Goal: Task Accomplishment & Management: Use online tool/utility

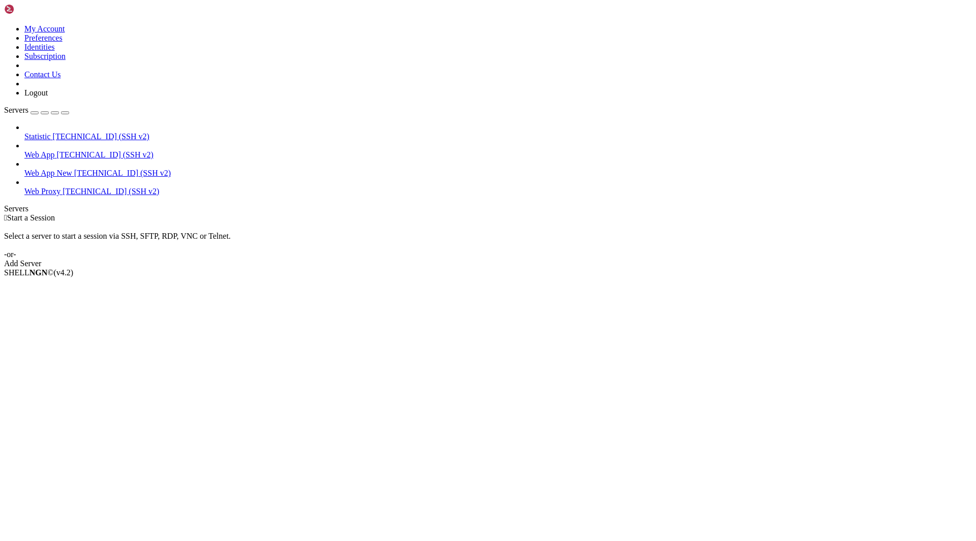
click at [48, 150] on span "Web App" at bounding box center [39, 154] width 30 height 9
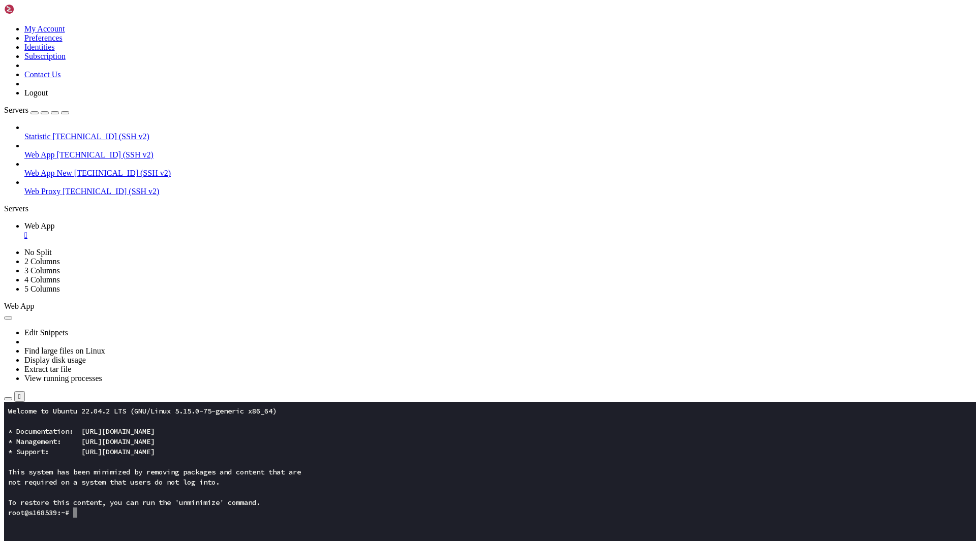
click at [12, 398] on button "button" at bounding box center [8, 399] width 8 height 3
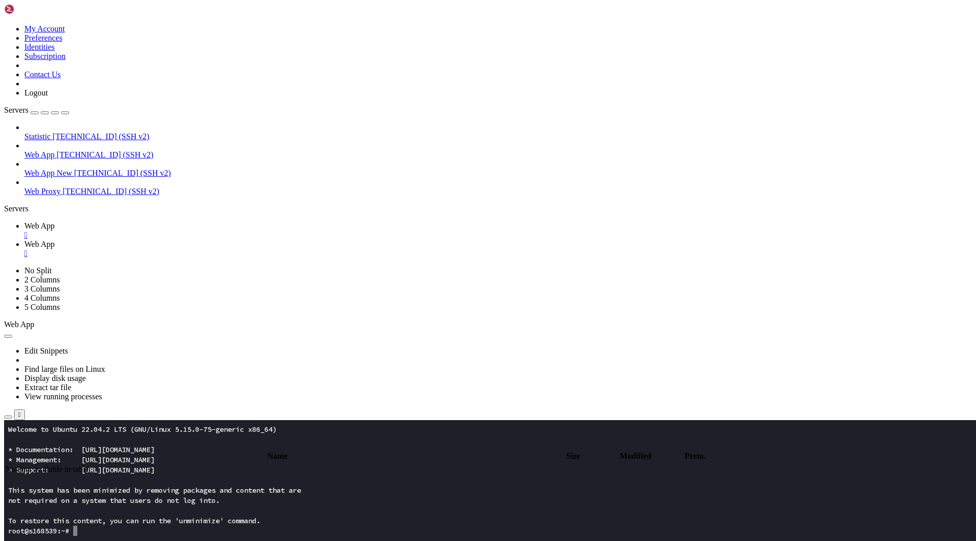
type input "/root"
click at [251, 249] on div "" at bounding box center [498, 253] width 948 height 9
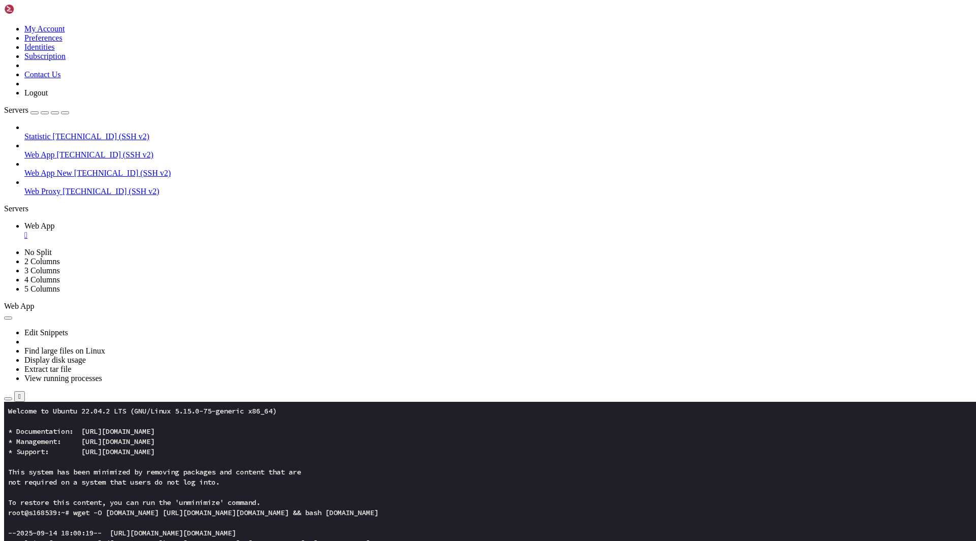
drag, startPoint x: 117, startPoint y: 747, endPoint x: 210, endPoint y: 745, distance: 93.5
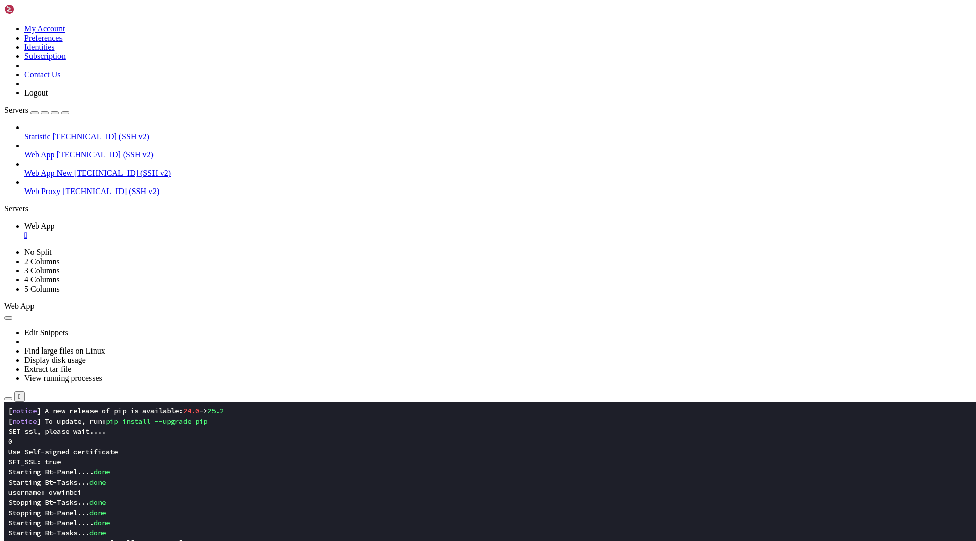
scroll to position [15524, 0]
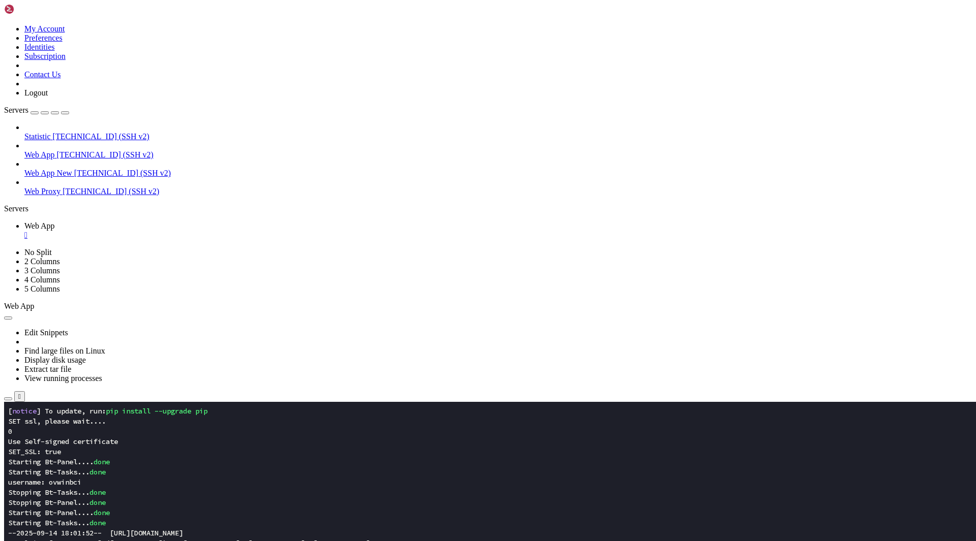
click at [57, 512] on span "Properties" at bounding box center [40, 516] width 33 height 9
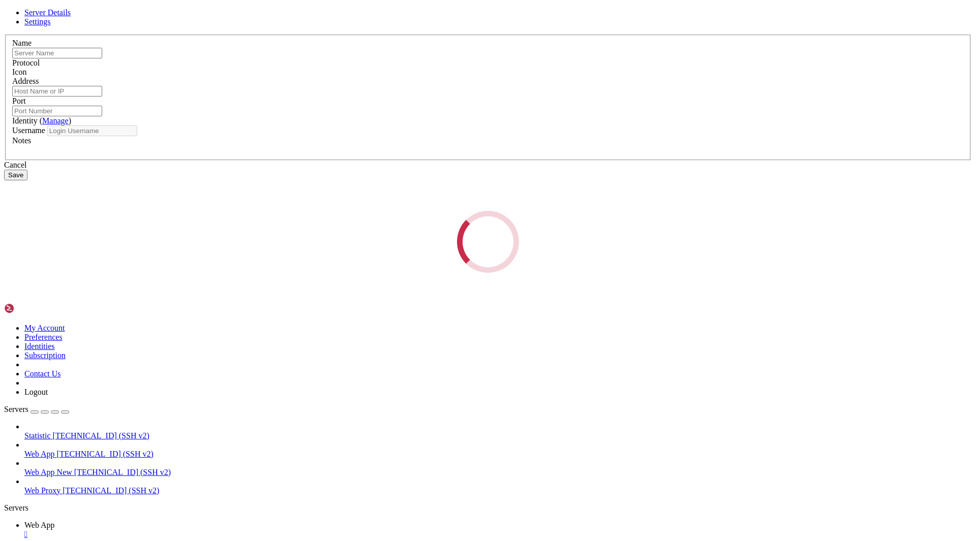
type input "Web App"
type input "[TECHNICAL_ID]"
type input "22"
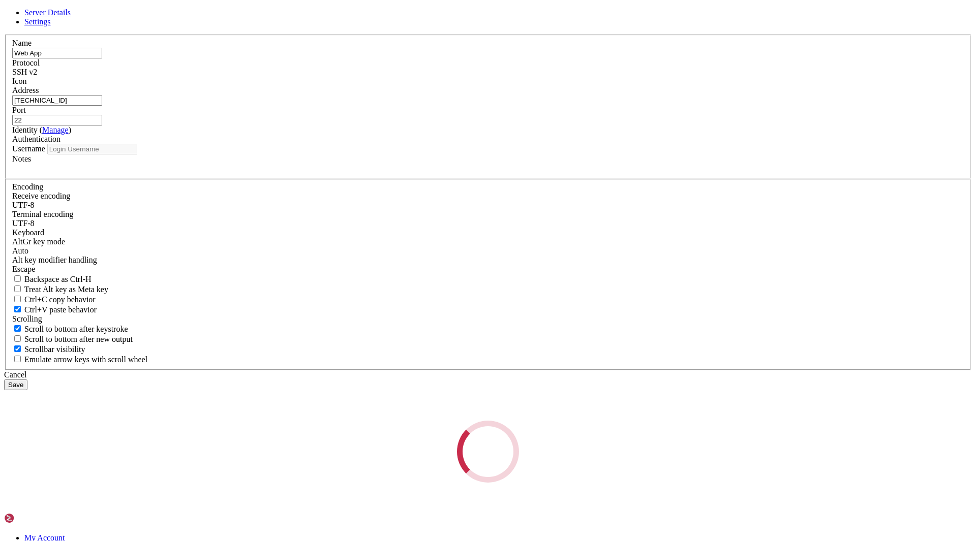
type input "root"
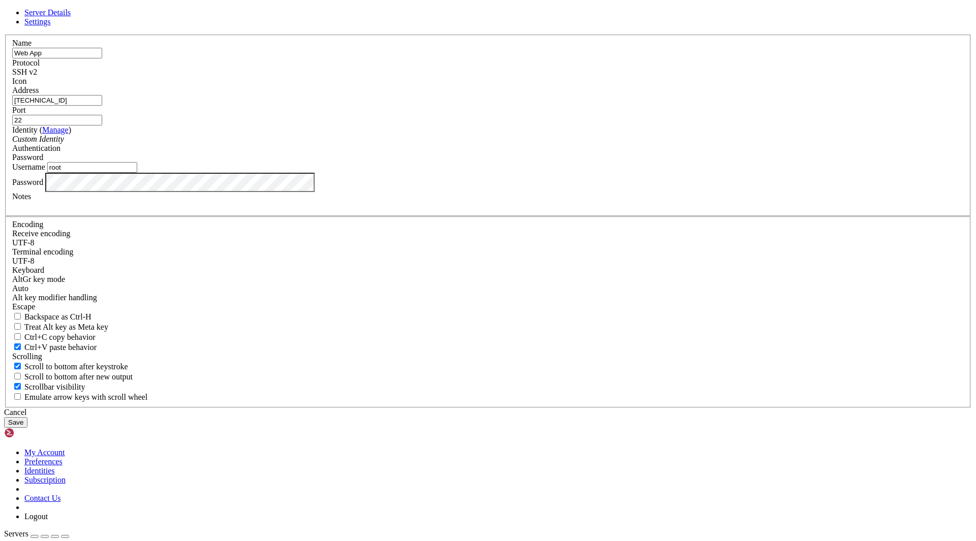
click at [102, 106] on input "[TECHNICAL_ID]" at bounding box center [57, 100] width 90 height 11
click at [567, 408] on div "Cancel" at bounding box center [488, 412] width 968 height 9
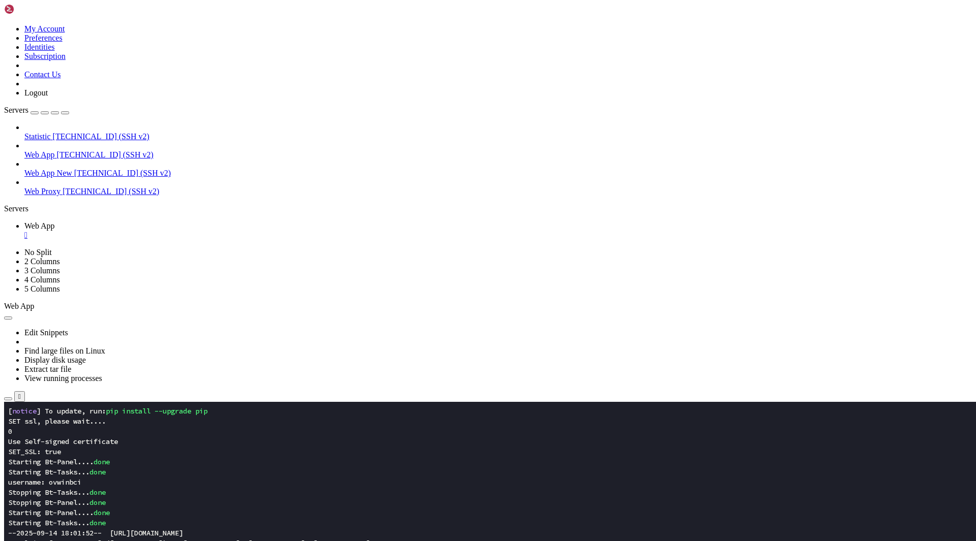
drag, startPoint x: 112, startPoint y: 767, endPoint x: 259, endPoint y: 765, distance: 146.4
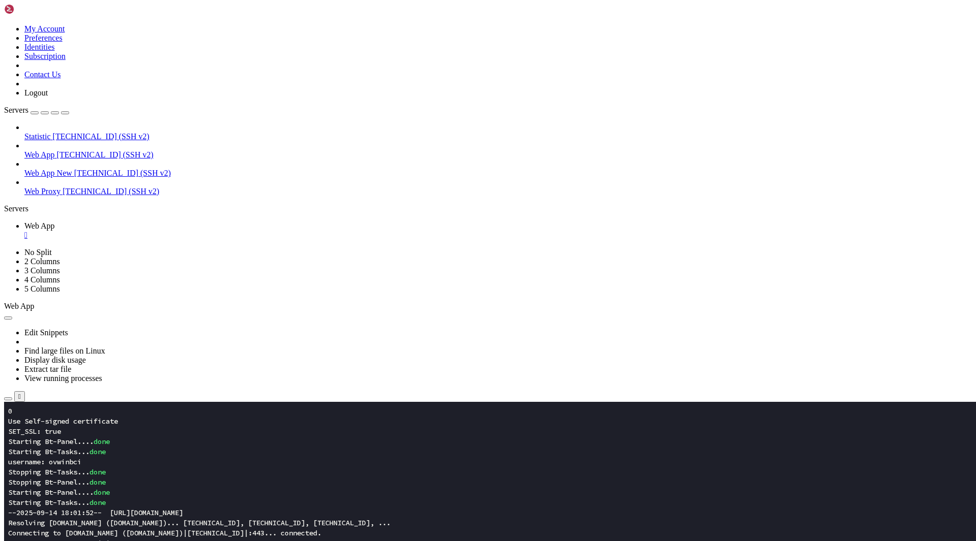
drag, startPoint x: 94, startPoint y: 774, endPoint x: 9, endPoint y: 756, distance: 87.2
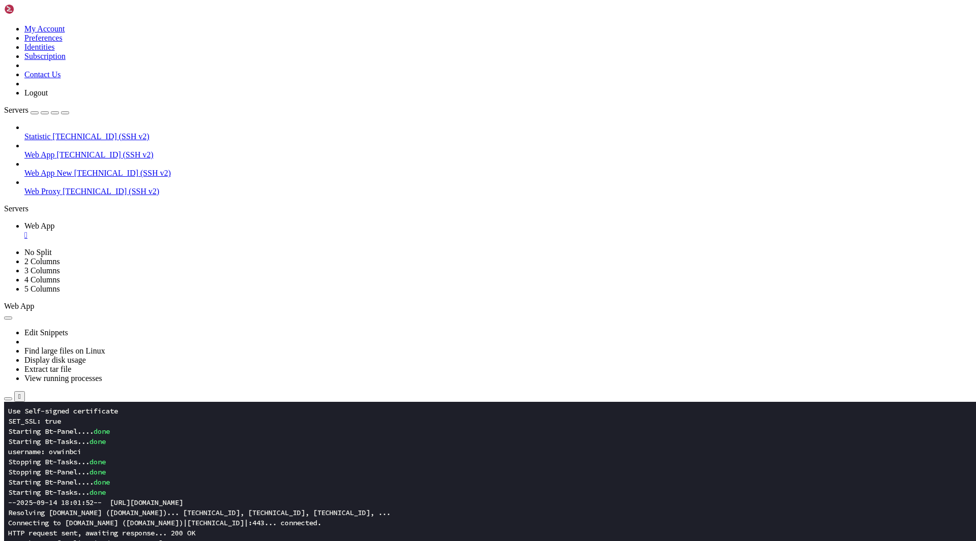
scroll to position [15555, 0]
